Goal: Information Seeking & Learning: Learn about a topic

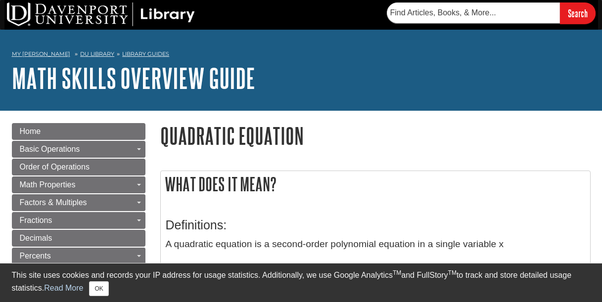
scroll to position [74, 0]
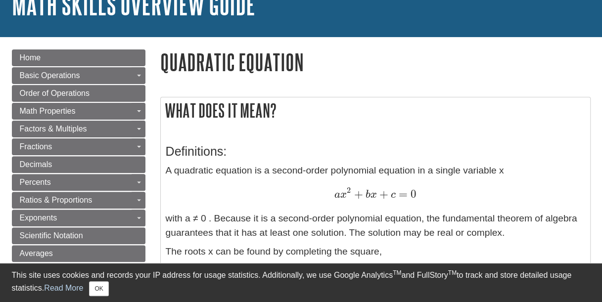
drag, startPoint x: 498, startPoint y: 179, endPoint x: 518, endPoint y: 171, distance: 21.8
click at [508, 174] on p "A quadratic equation is a second-order polynomial equation in a single variable…" at bounding box center [376, 202] width 420 height 77
click at [525, 168] on p "A quadratic equation is a second-order polynomial equation in a single variable…" at bounding box center [376, 202] width 420 height 77
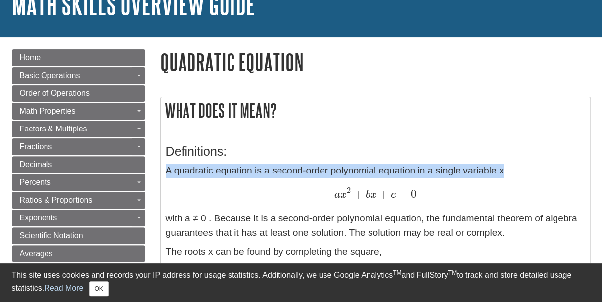
drag, startPoint x: 520, startPoint y: 169, endPoint x: 162, endPoint y: 171, distance: 358.7
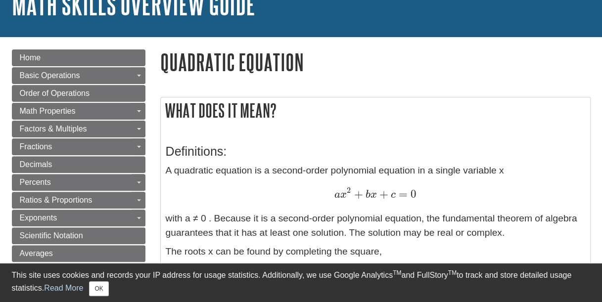
click at [282, 212] on p "A quadratic equation is a second-order polynomial equation in a single variable…" at bounding box center [376, 202] width 420 height 77
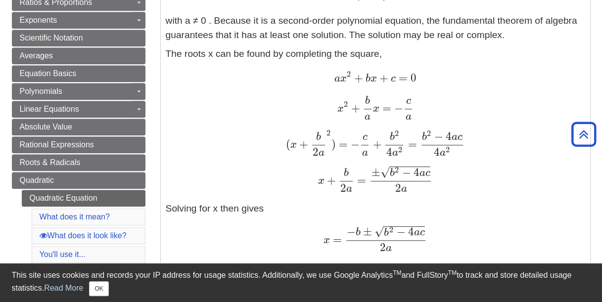
scroll to position [8, 0]
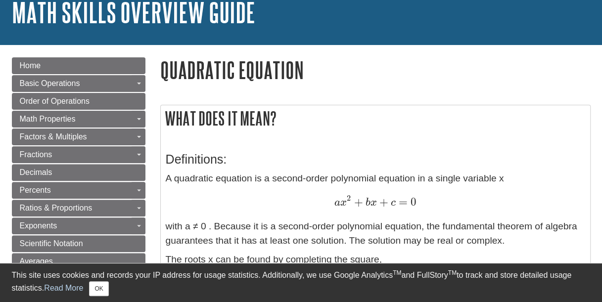
scroll to position [132, 0]
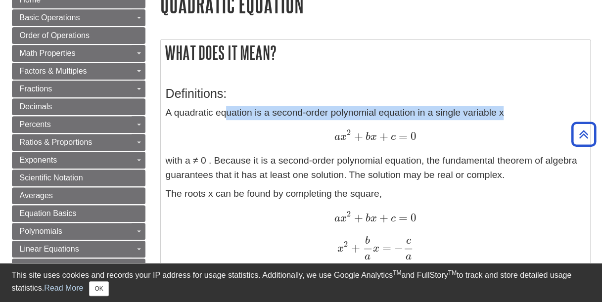
drag, startPoint x: 506, startPoint y: 115, endPoint x: 255, endPoint y: 143, distance: 252.9
click at [247, 135] on p "A quadratic equation is a second-order polynomial equation in a single variable…" at bounding box center [376, 144] width 420 height 77
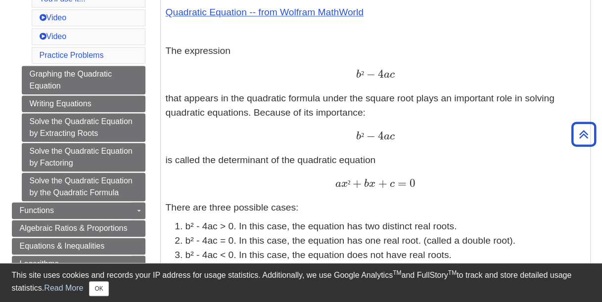
scroll to position [725, 0]
